Goal: Transaction & Acquisition: Book appointment/travel/reservation

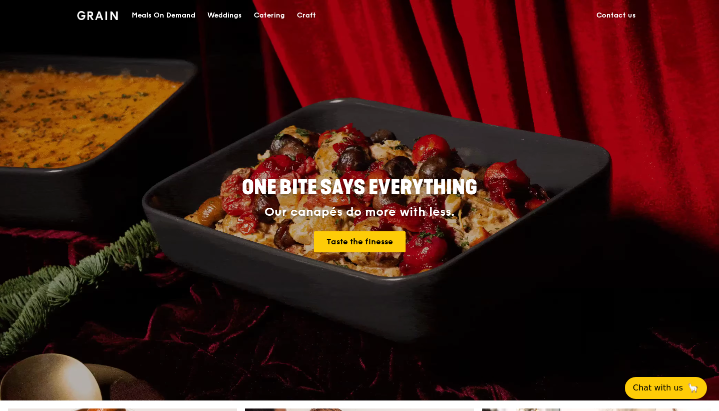
click at [272, 15] on div "Catering" at bounding box center [269, 16] width 31 height 30
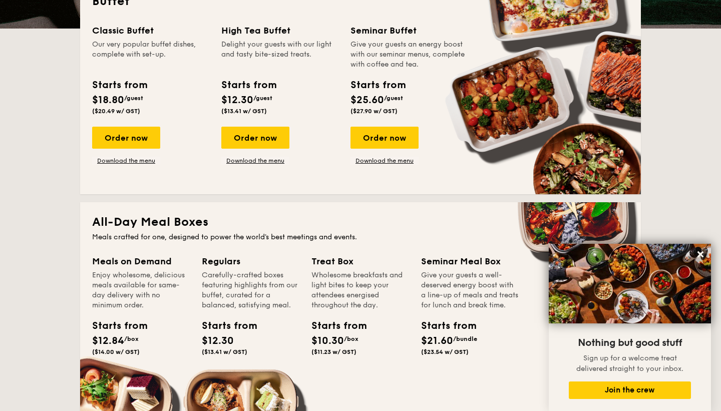
scroll to position [247, 0]
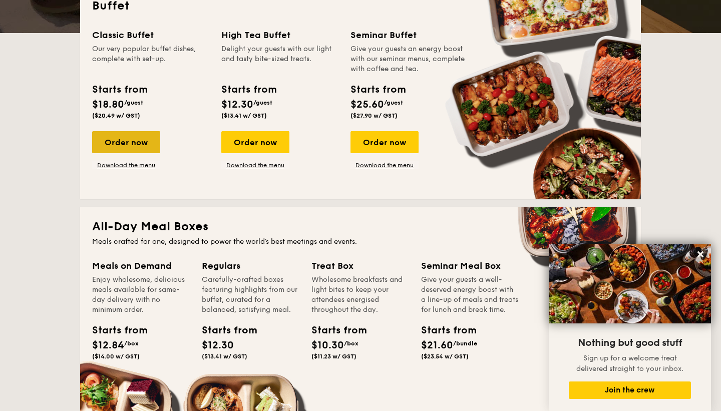
click at [144, 145] on div "Order now" at bounding box center [126, 142] width 68 height 22
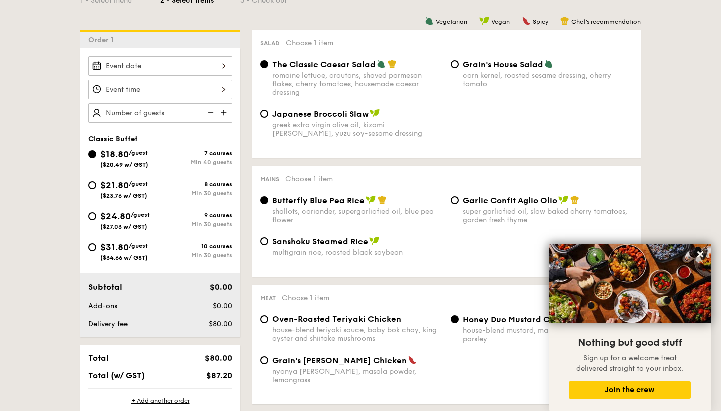
scroll to position [254, 0]
click at [96, 182] on div "$21.80 /guest ($23.76 w/ GST)" at bounding box center [124, 187] width 72 height 21
click at [96, 182] on input "$21.80 /guest ($23.76 w/ GST) 8 courses Min 30 guests" at bounding box center [92, 184] width 8 height 8
radio input "true"
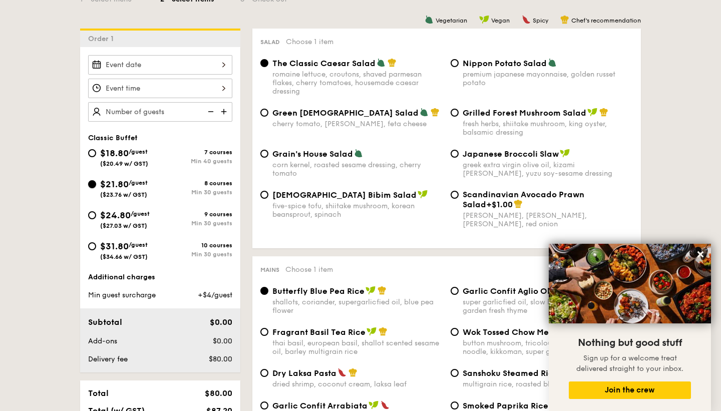
radio input "true"
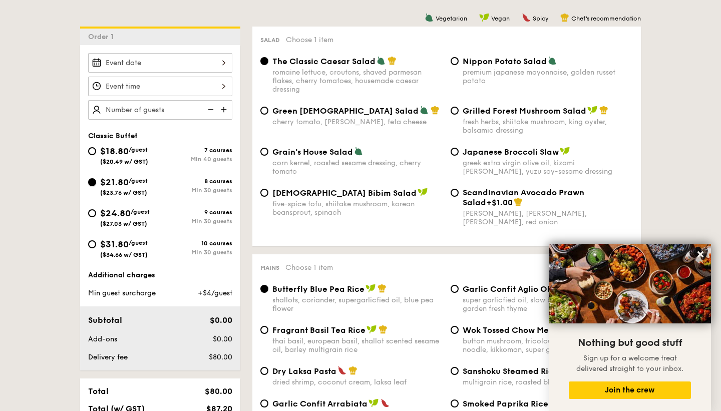
scroll to position [256, 0]
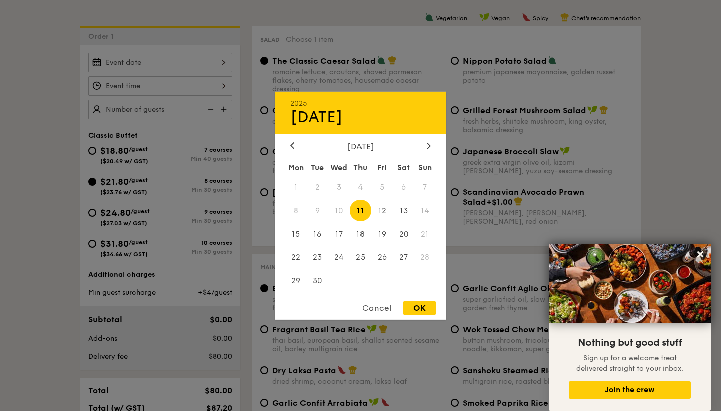
click at [173, 65] on div "2025 Sep 11 September 2025 Mon Tue Wed Thu Fri Sat Sun 1 2 3 4 5 6 7 8 9 10 11 …" at bounding box center [160, 63] width 144 height 20
click at [427, 210] on span "14" at bounding box center [425, 211] width 22 height 22
click at [421, 229] on span "21" at bounding box center [425, 234] width 22 height 22
click at [404, 233] on span "20" at bounding box center [404, 234] width 22 height 22
click at [406, 214] on span "13" at bounding box center [404, 211] width 22 height 22
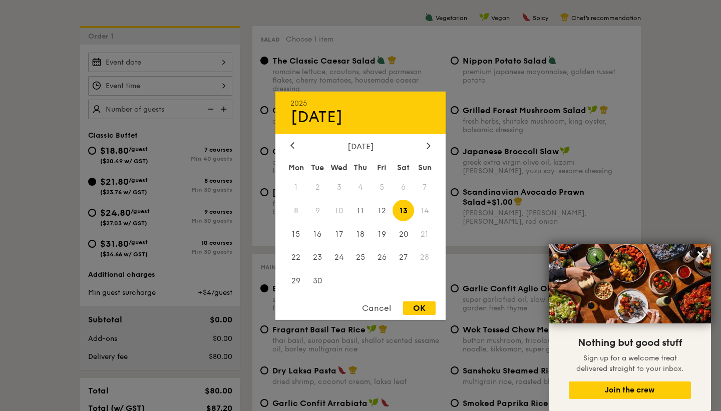
click at [424, 231] on span "21" at bounding box center [425, 234] width 22 height 22
click at [419, 302] on div "OK" at bounding box center [419, 309] width 33 height 14
type input "Sep 13, 2025"
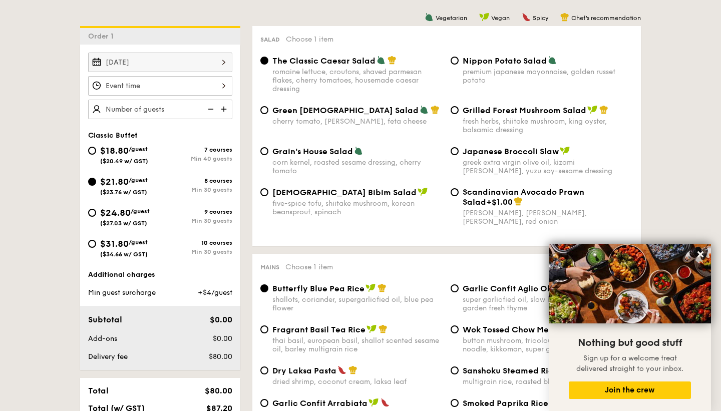
click at [213, 90] on div at bounding box center [160, 86] width 144 height 20
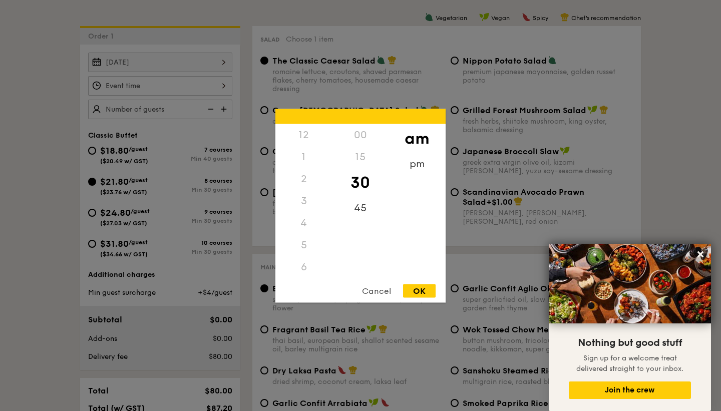
scroll to position [110, 0]
click at [419, 287] on div "OK" at bounding box center [419, 291] width 33 height 14
type input "10:30AM"
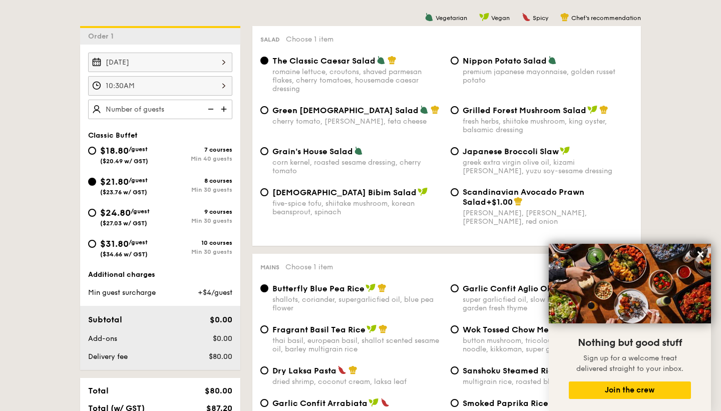
click at [226, 111] on img at bounding box center [224, 109] width 15 height 19
click at [226, 107] on img at bounding box center [224, 109] width 15 height 19
type input "25 guests"
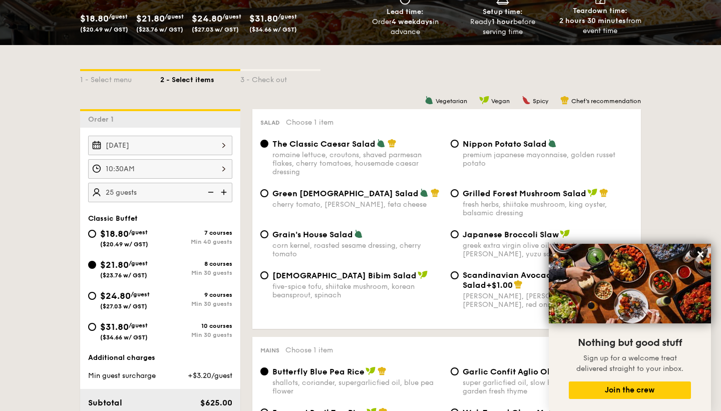
scroll to position [156, 0]
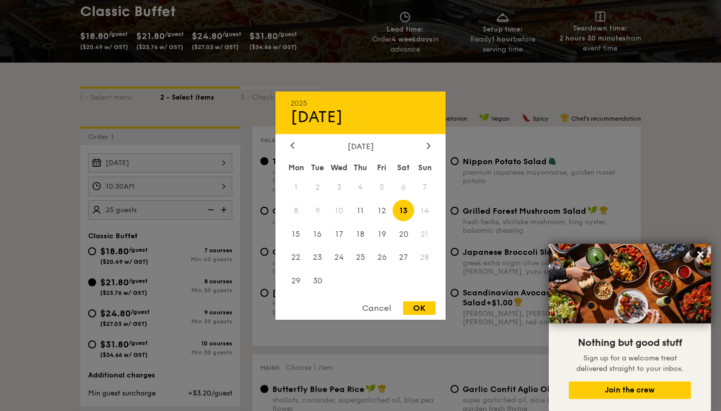
click at [171, 164] on div "Sep 13, 2025 2025 Sep 13 September 2025 Mon Tue Wed Thu Fri Sat Sun 1 2 3 4 5 6…" at bounding box center [160, 163] width 144 height 20
click at [421, 209] on span "14" at bounding box center [425, 211] width 22 height 22
click at [411, 232] on span "20" at bounding box center [404, 234] width 22 height 22
click at [422, 214] on span "14" at bounding box center [425, 211] width 22 height 22
click at [20, 271] on div at bounding box center [360, 205] width 721 height 411
